Goal: Task Accomplishment & Management: Use online tool/utility

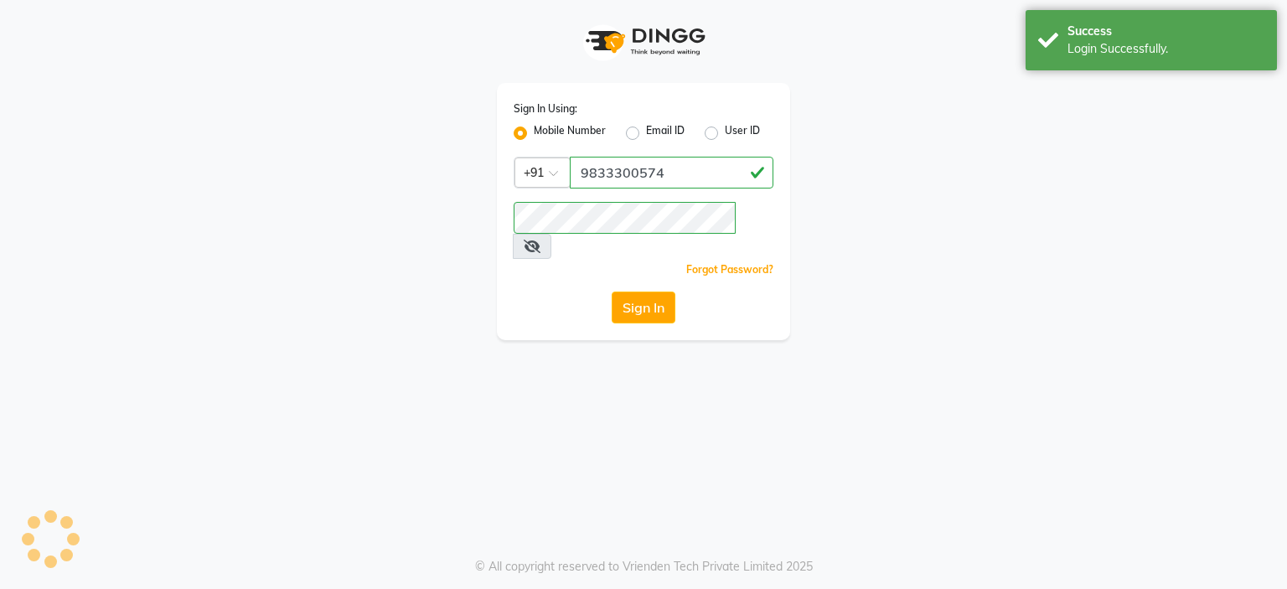
select select "5812"
select select "service"
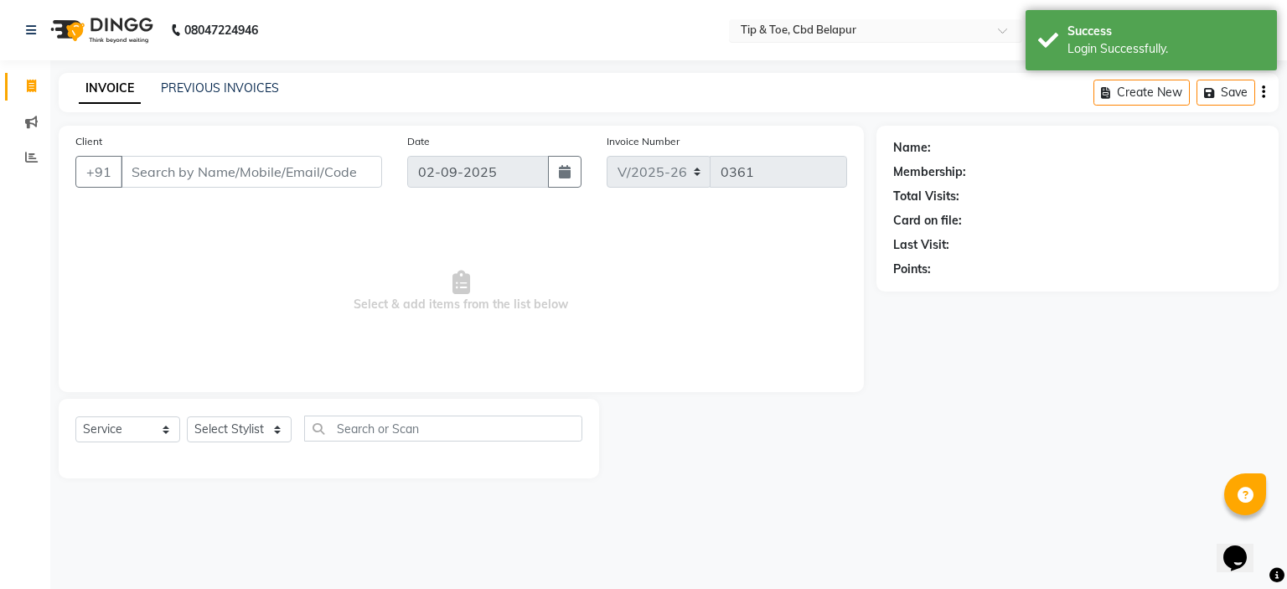
click at [791, 26] on input "text" at bounding box center [858, 31] width 243 height 17
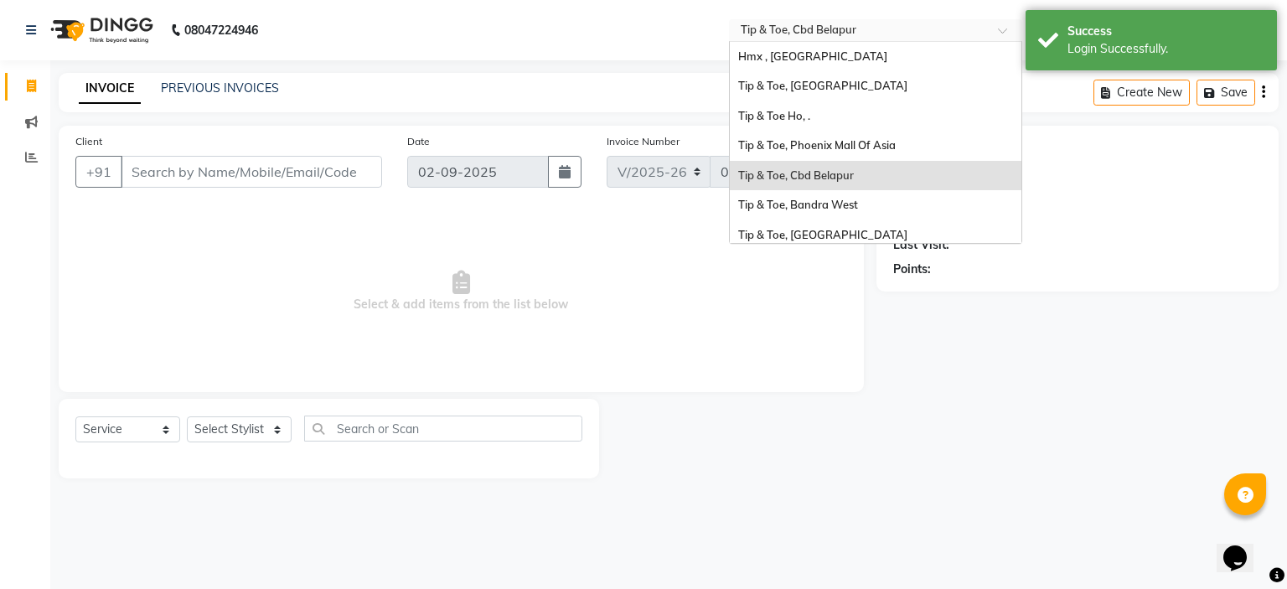
click at [808, 176] on span "Tip & Toe, Cbd Belapur" at bounding box center [796, 174] width 116 height 13
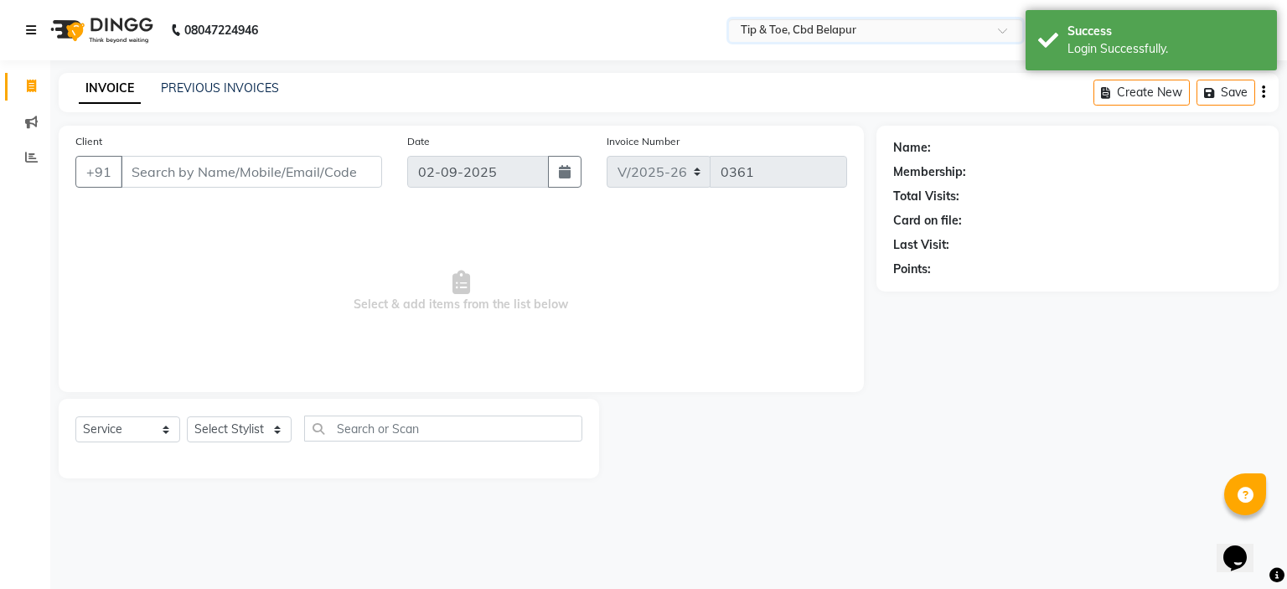
click at [32, 29] on icon at bounding box center [31, 30] width 10 height 12
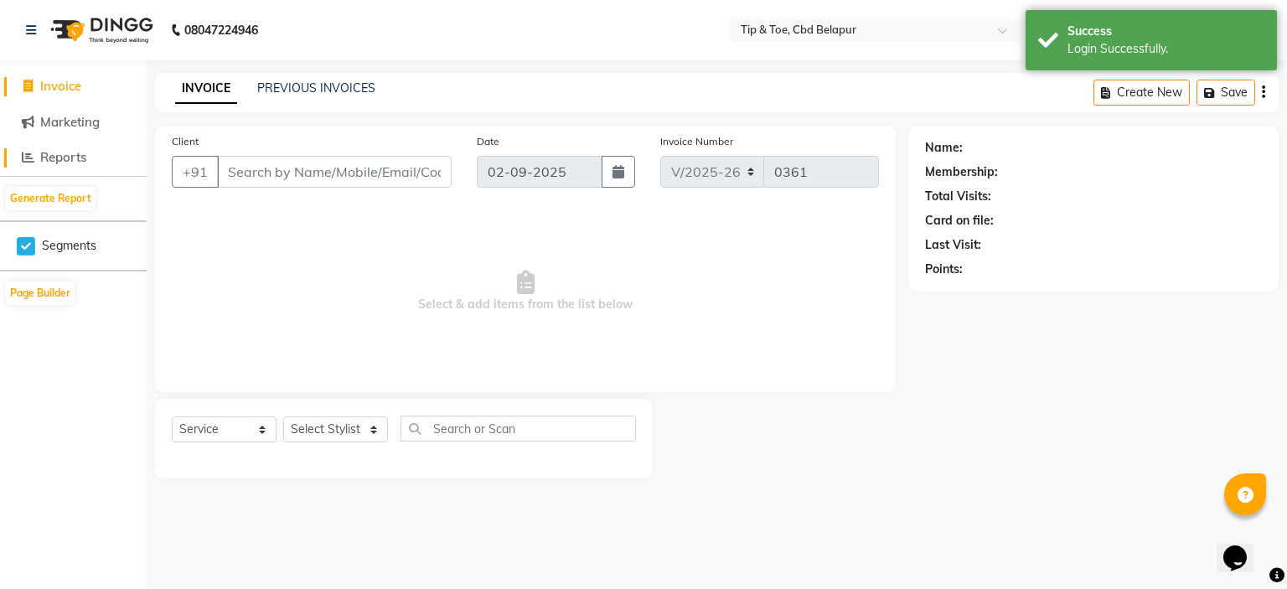
click at [80, 156] on span "Reports" at bounding box center [63, 157] width 46 height 16
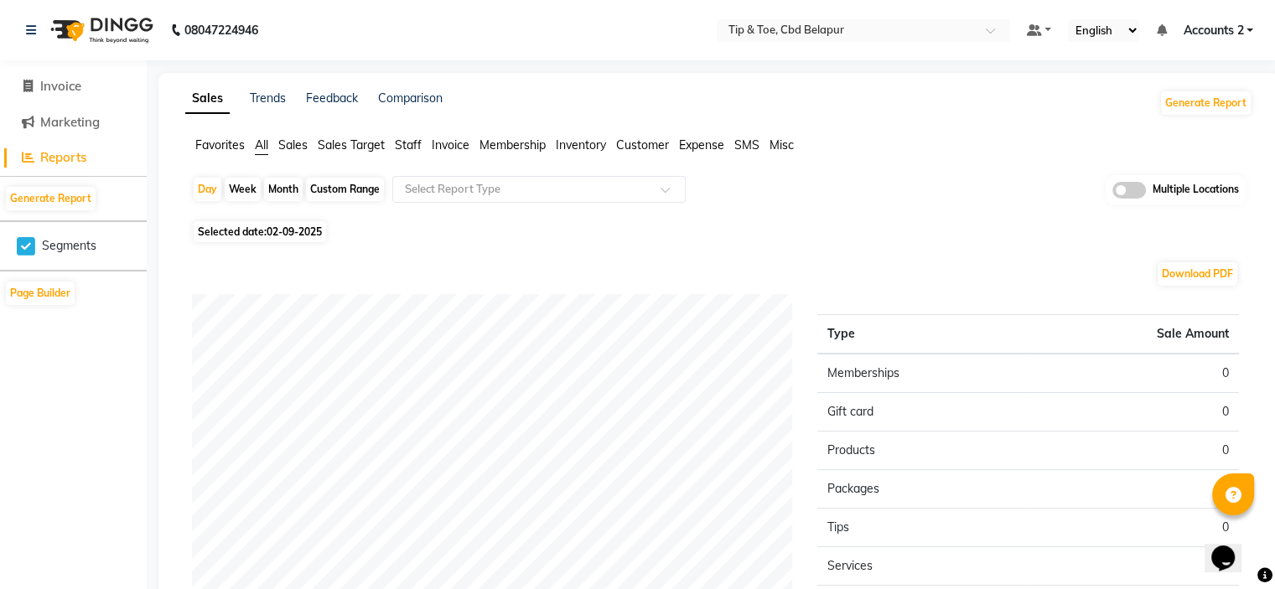
click at [288, 144] on span "Sales" at bounding box center [292, 144] width 29 height 15
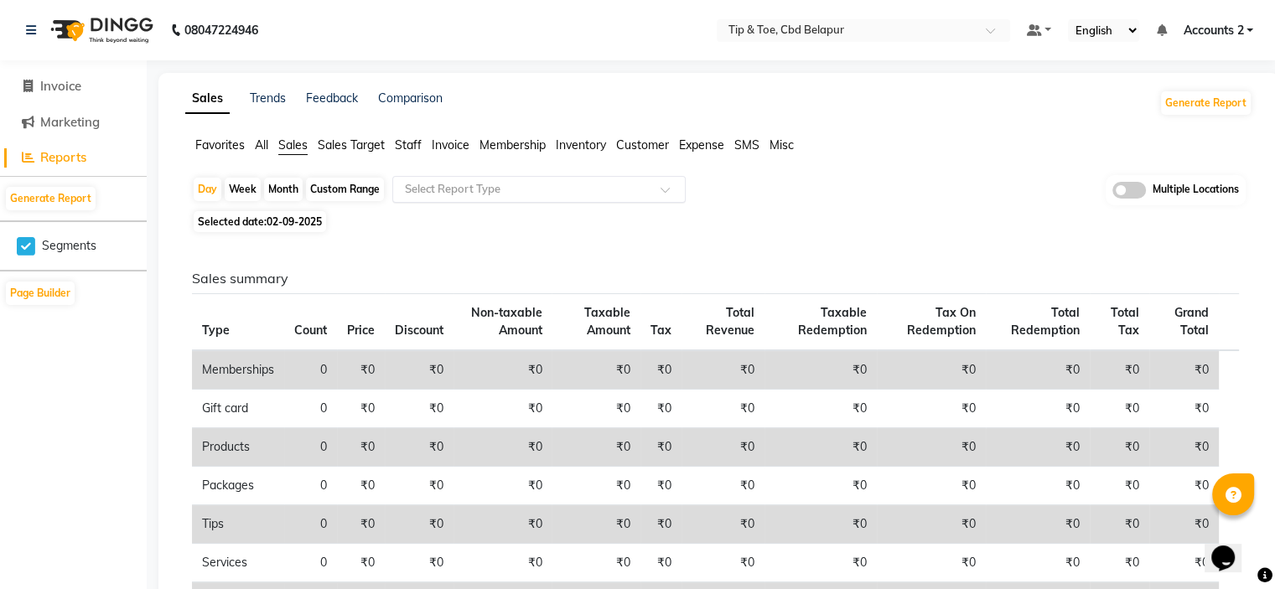
click at [513, 191] on input "text" at bounding box center [521, 189] width 241 height 17
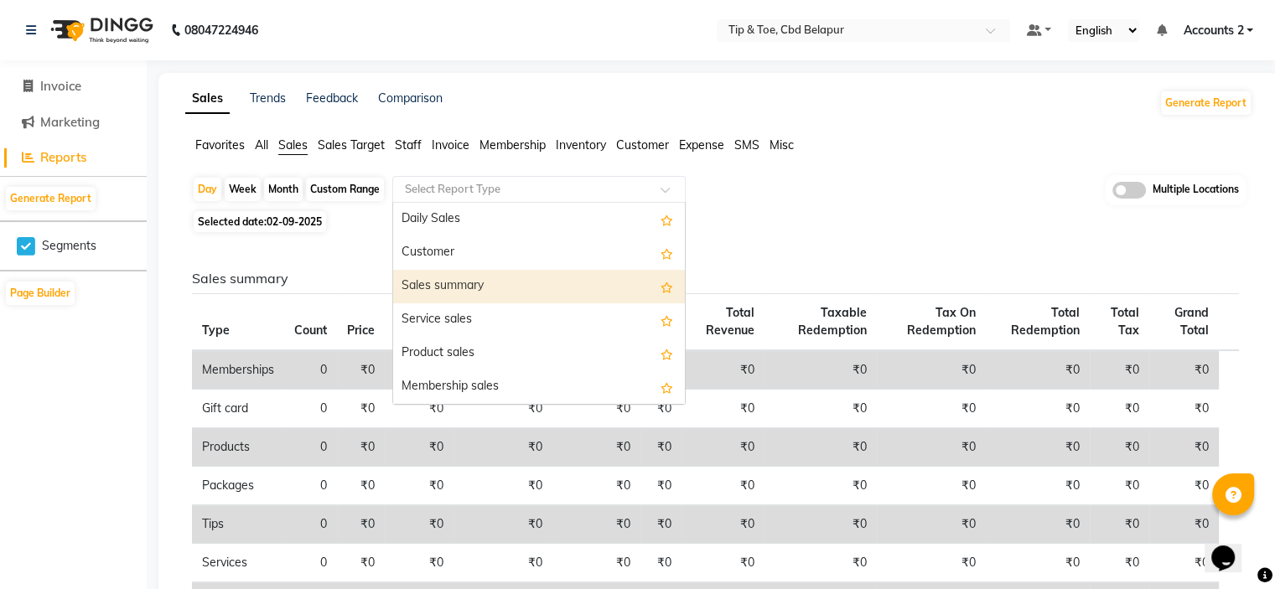
click at [442, 281] on div "Sales summary" at bounding box center [539, 287] width 292 height 34
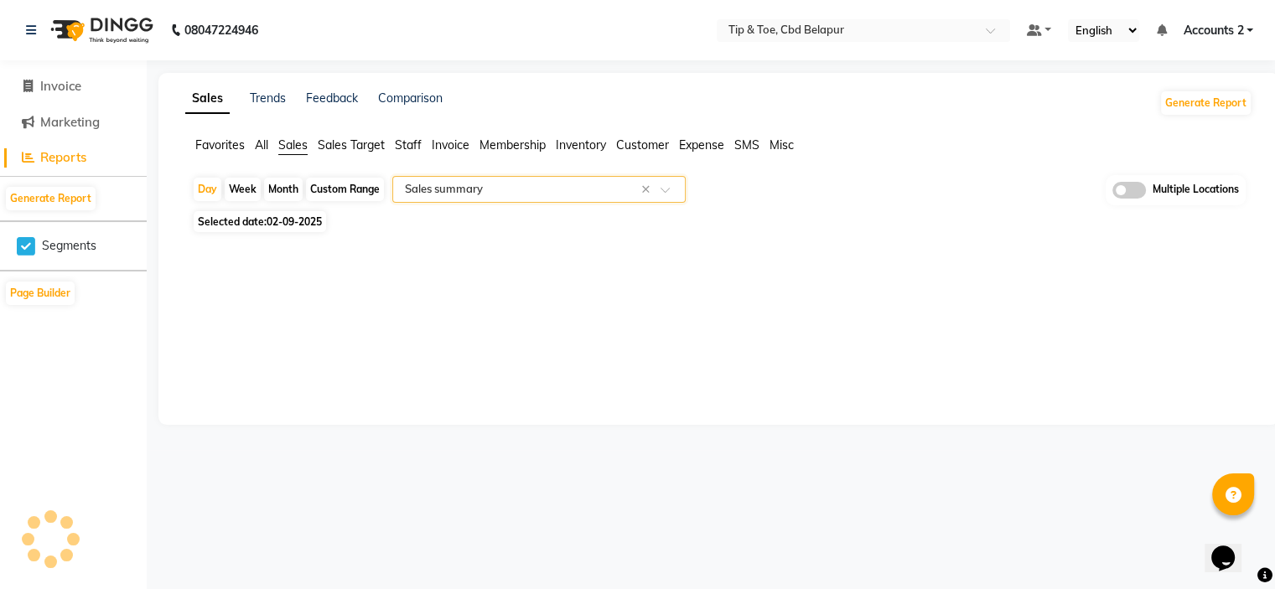
select select "filtered_report"
select select "pdf"
click at [275, 222] on span "02-09-2025" at bounding box center [293, 221] width 55 height 13
select select "9"
select select "2025"
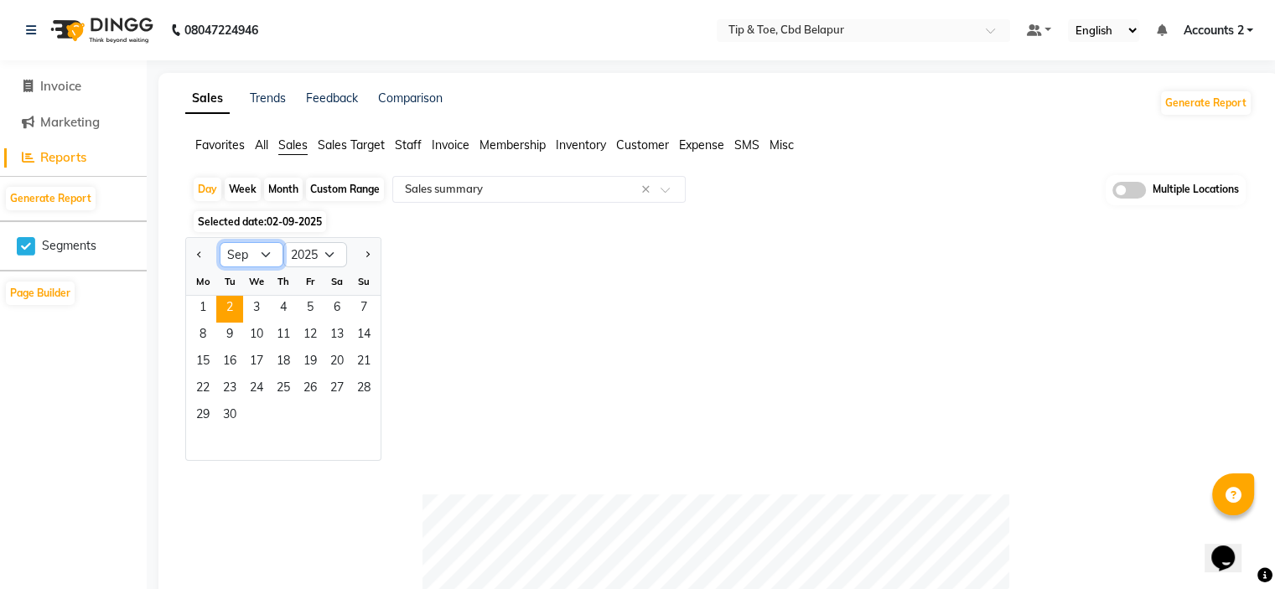
click at [264, 248] on select "Jan Feb Mar Apr May Jun [DATE] Aug Sep Oct Nov Dec" at bounding box center [252, 254] width 64 height 25
select select "8"
click at [220, 242] on select "Jan Feb Mar Apr May Jun [DATE] Aug Sep Oct Nov Dec" at bounding box center [252, 254] width 64 height 25
click at [308, 308] on span "1" at bounding box center [310, 309] width 27 height 27
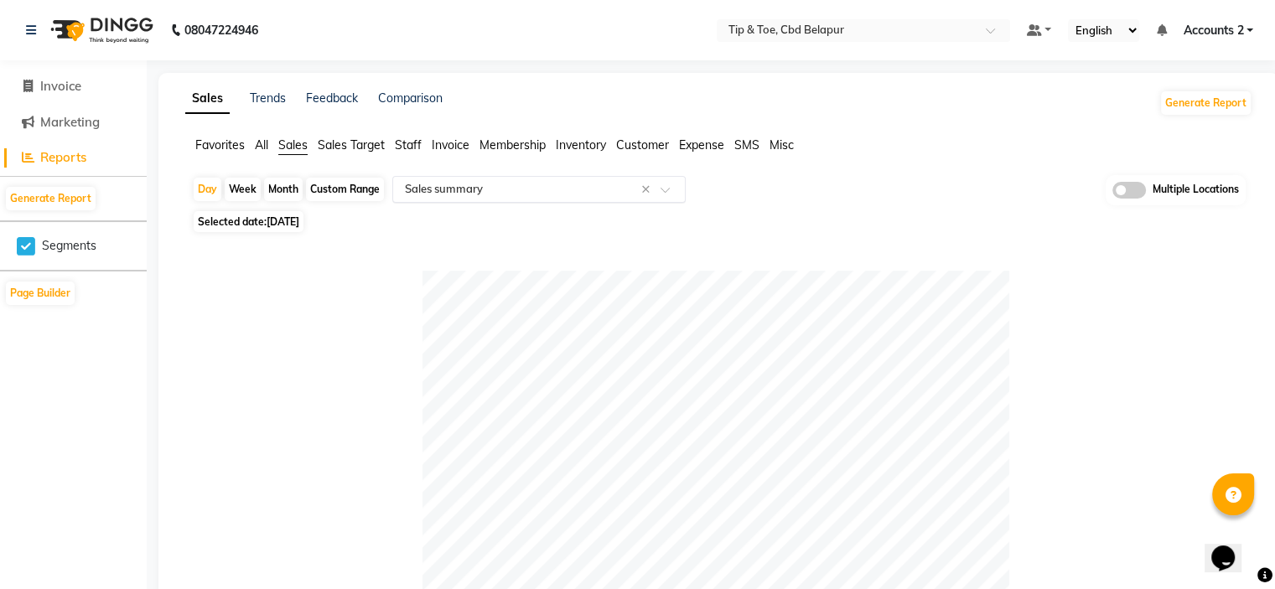
scroll to position [84, 0]
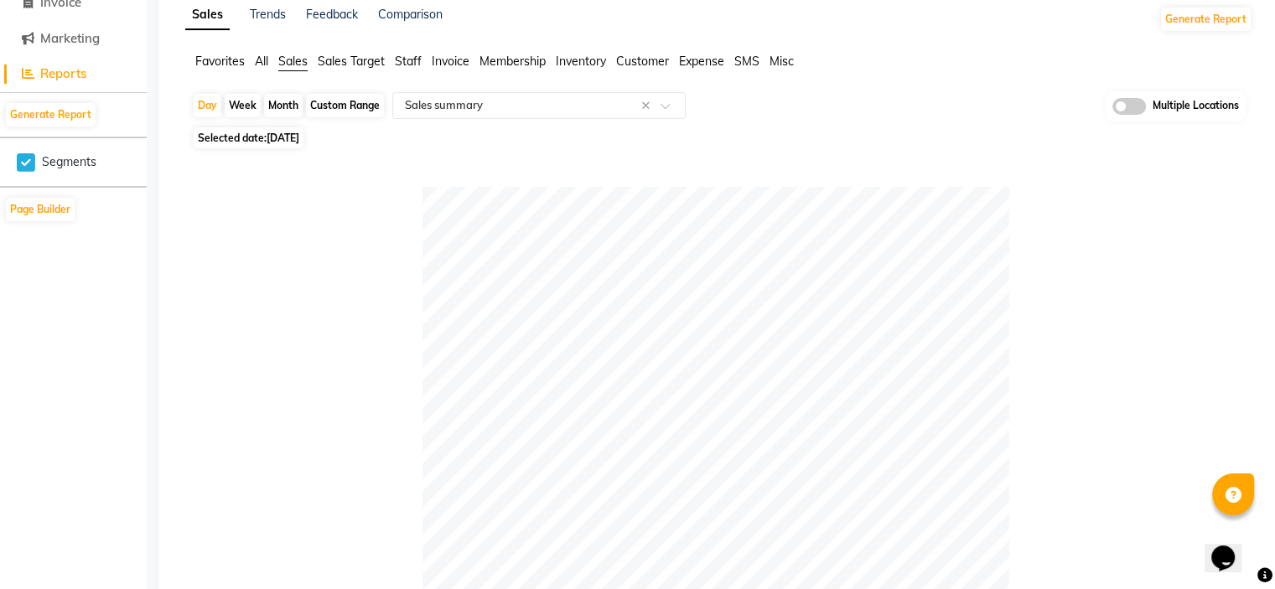
click at [280, 110] on div "Month" at bounding box center [283, 105] width 39 height 23
select select "8"
select select "2025"
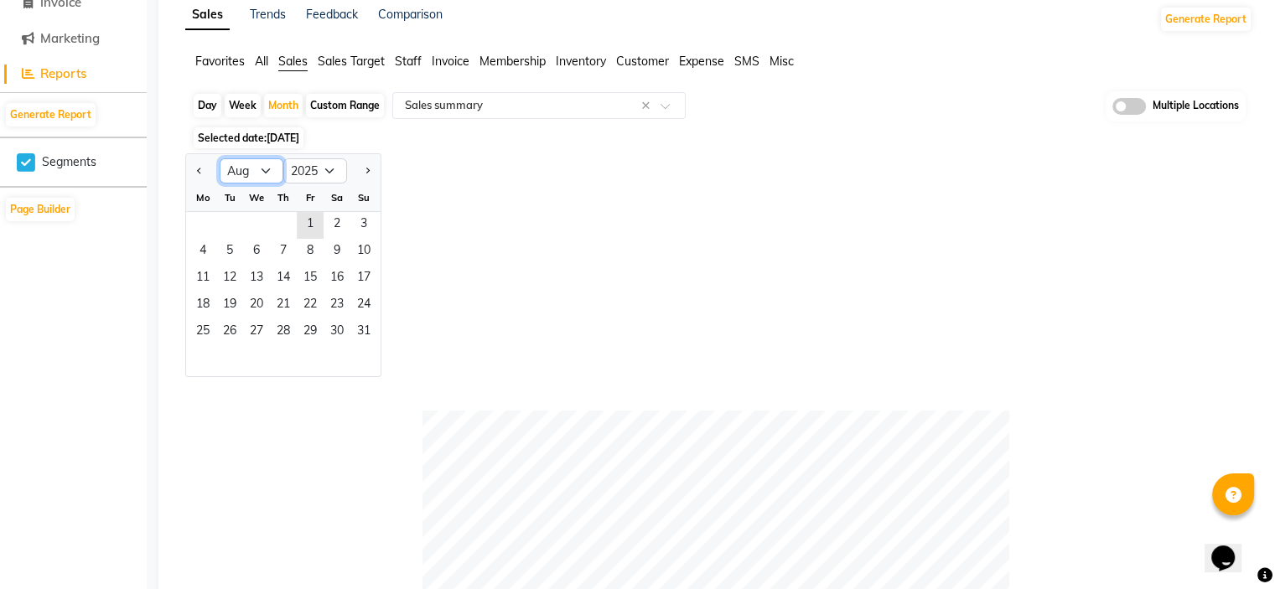
click at [271, 173] on select "Jan Feb Mar Apr May Jun [DATE] Aug Sep Oct Nov Dec" at bounding box center [252, 170] width 64 height 25
click at [220, 158] on select "Jan Feb Mar Apr May Jun [DATE] Aug Sep Oct Nov Dec" at bounding box center [252, 170] width 64 height 25
click at [268, 172] on select "Jan Feb Mar Apr May Jun [DATE] Aug Sep Oct Nov Dec" at bounding box center [252, 170] width 64 height 25
select select "8"
click at [220, 158] on select "Jan Feb Mar Apr May Jun [DATE] Aug Sep Oct Nov Dec" at bounding box center [252, 170] width 64 height 25
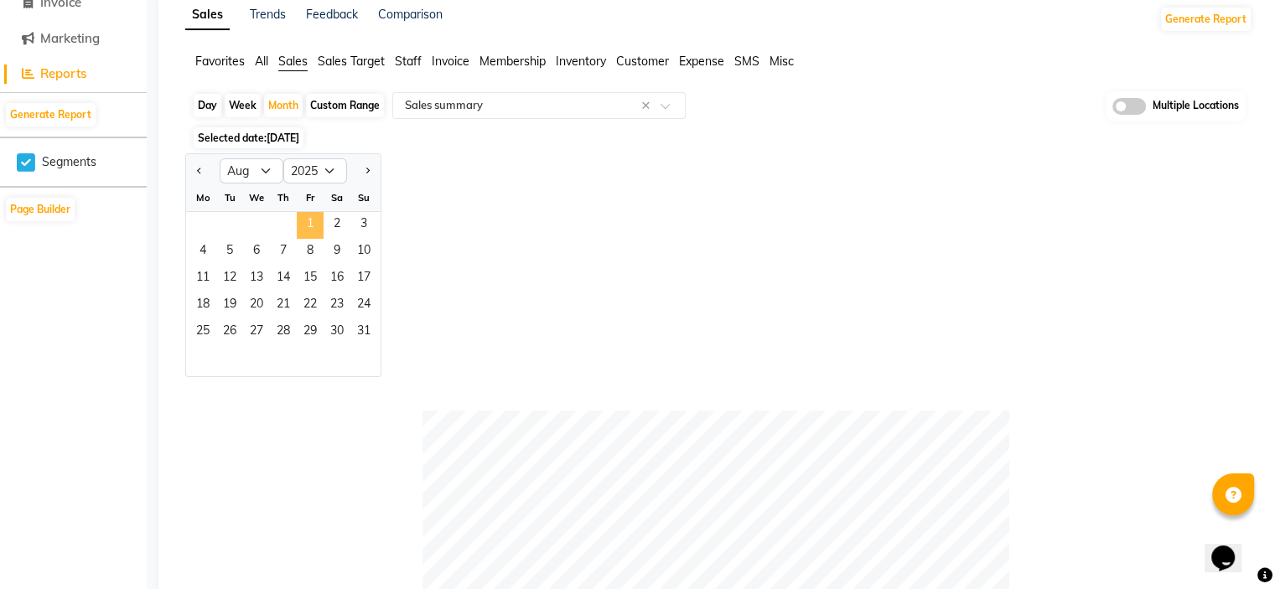
click at [306, 225] on span "1" at bounding box center [310, 225] width 27 height 27
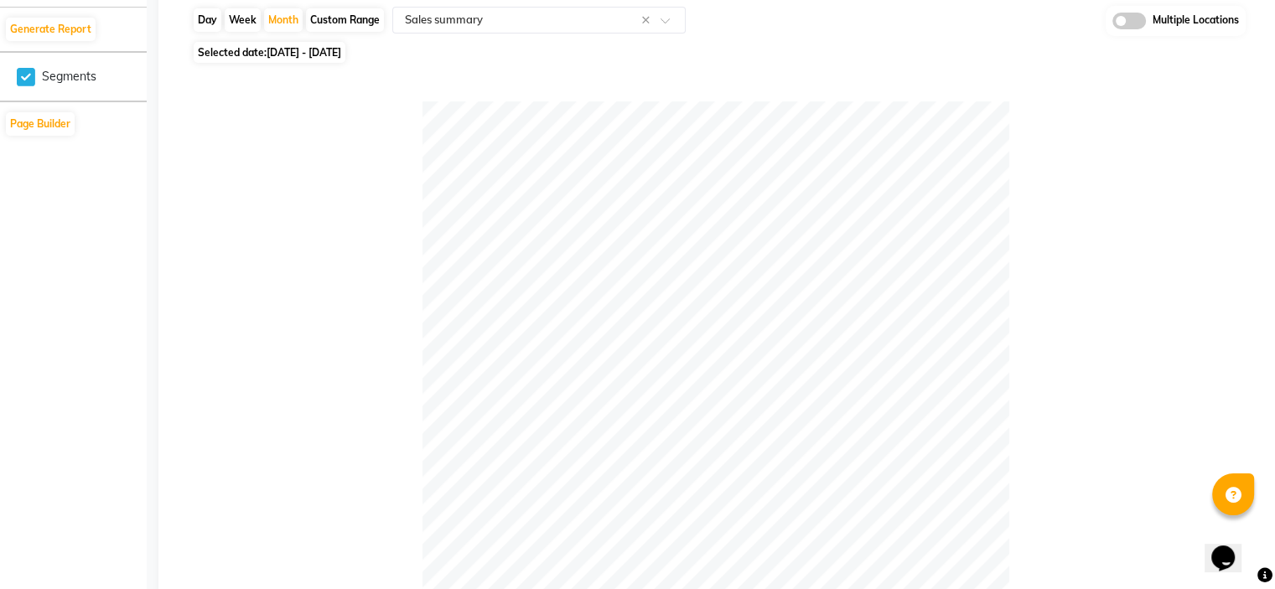
scroll to position [0, 0]
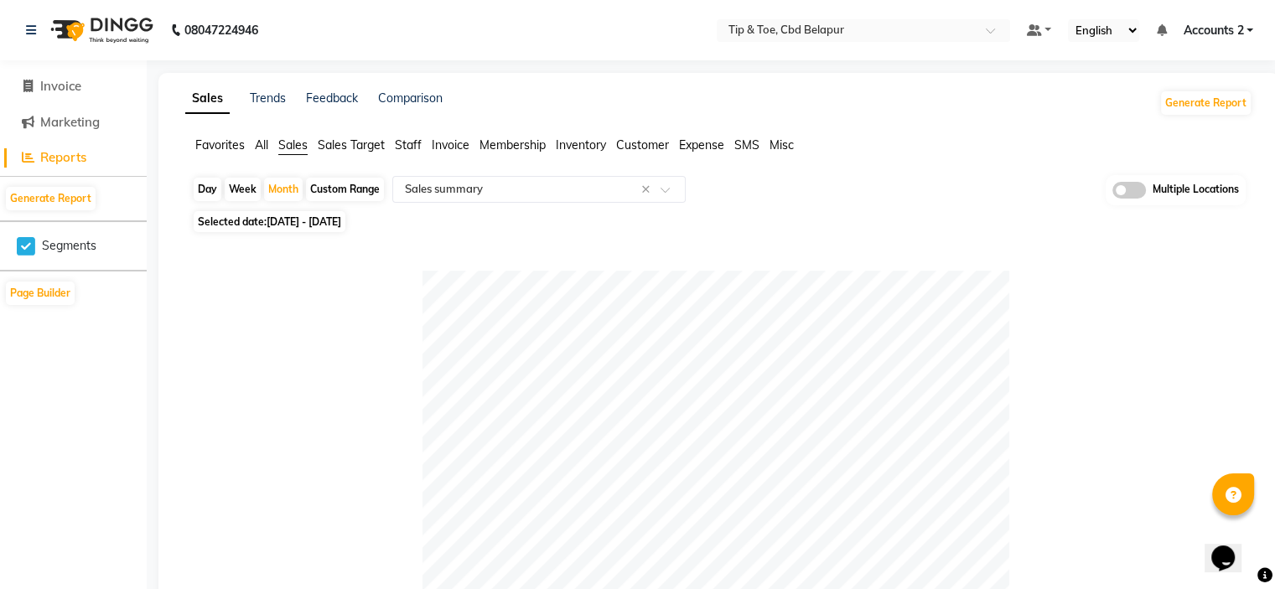
click at [276, 225] on span "[DATE] - [DATE]" at bounding box center [303, 221] width 75 height 13
select select "8"
select select "2025"
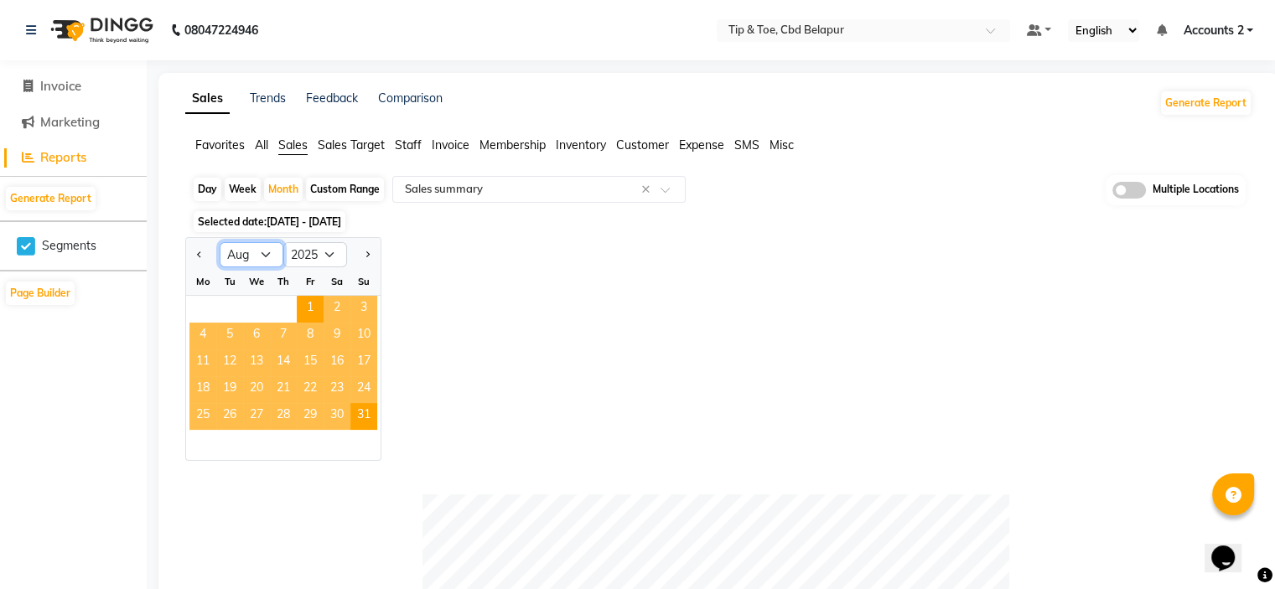
click at [265, 256] on select "Jan Feb Mar Apr May Jun [DATE] Aug Sep Oct Nov Dec" at bounding box center [252, 254] width 64 height 25
select select "7"
click at [220, 242] on select "Jan Feb Mar Apr May Jun [DATE] Aug Sep Oct Nov Dec" at bounding box center [252, 254] width 64 height 25
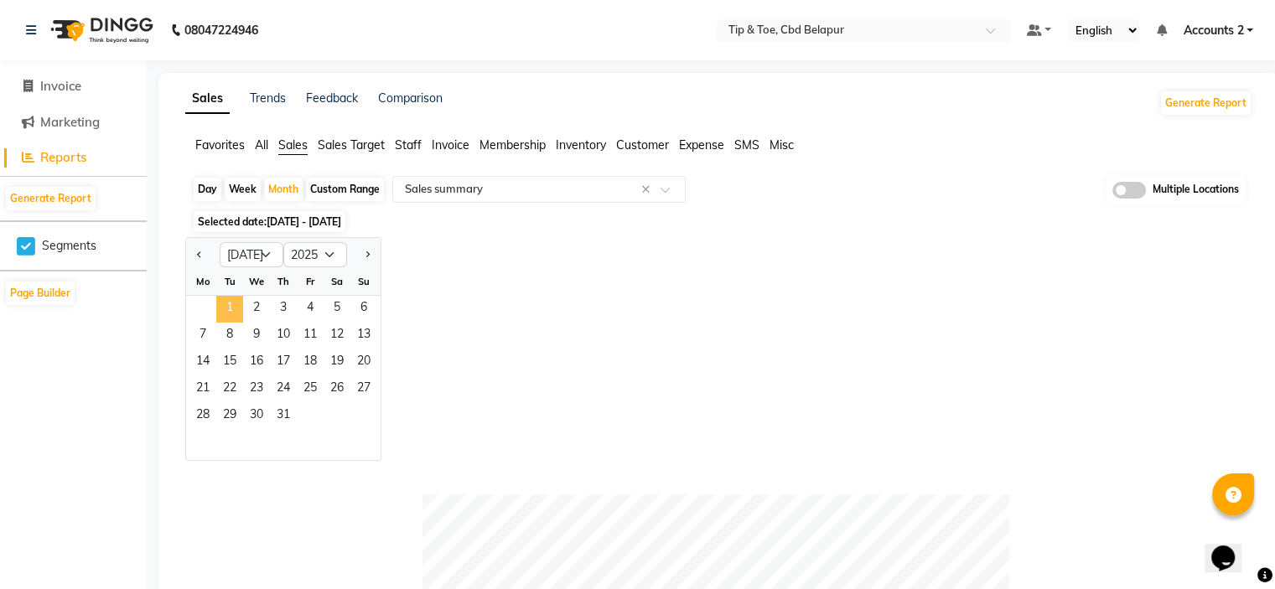
click at [228, 303] on span "1" at bounding box center [229, 309] width 27 height 27
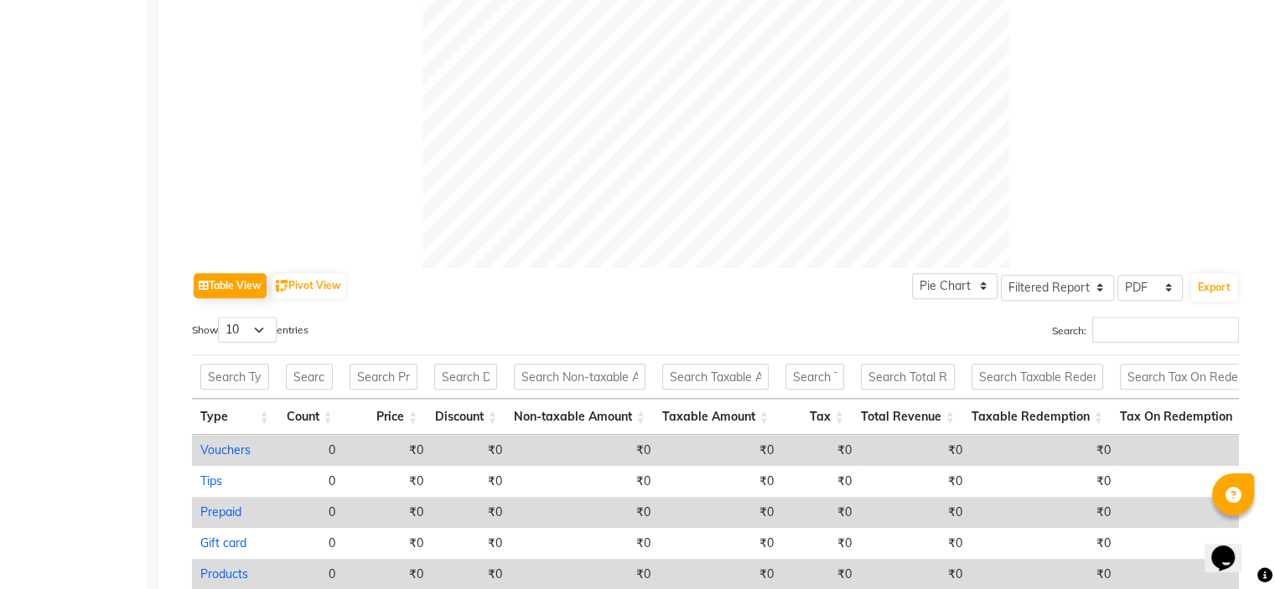
scroll to position [838, 0]
